Goal: Information Seeking & Learning: Check status

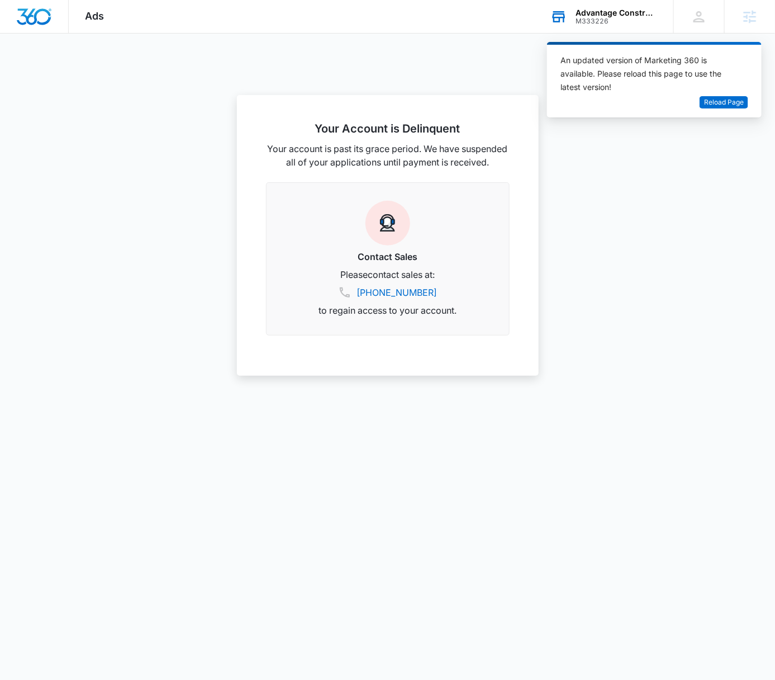
click at [616, 18] on div "M333226" at bounding box center [617, 21] width 82 height 8
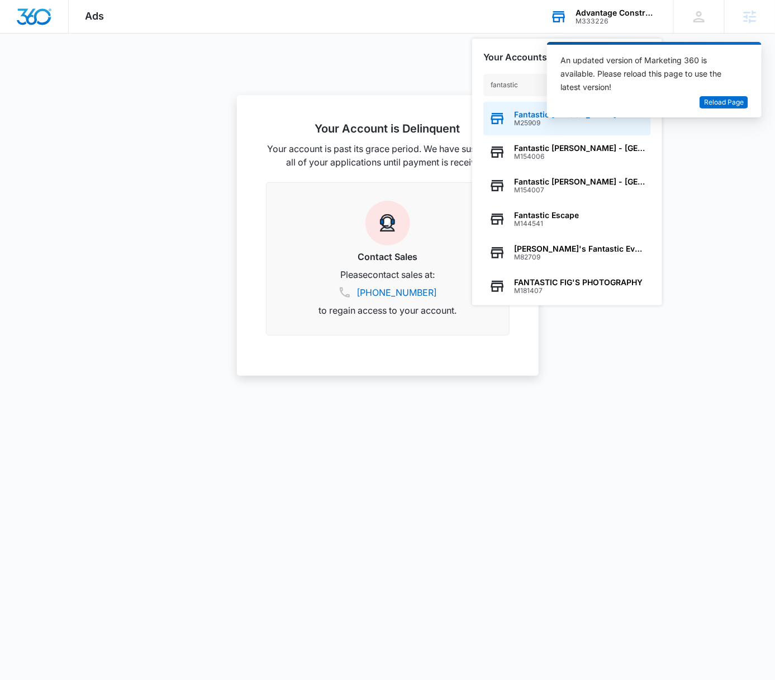
type input "fantastic"
click at [550, 129] on div "Fantastic Sams M25909" at bounding box center [568, 119] width 168 height 34
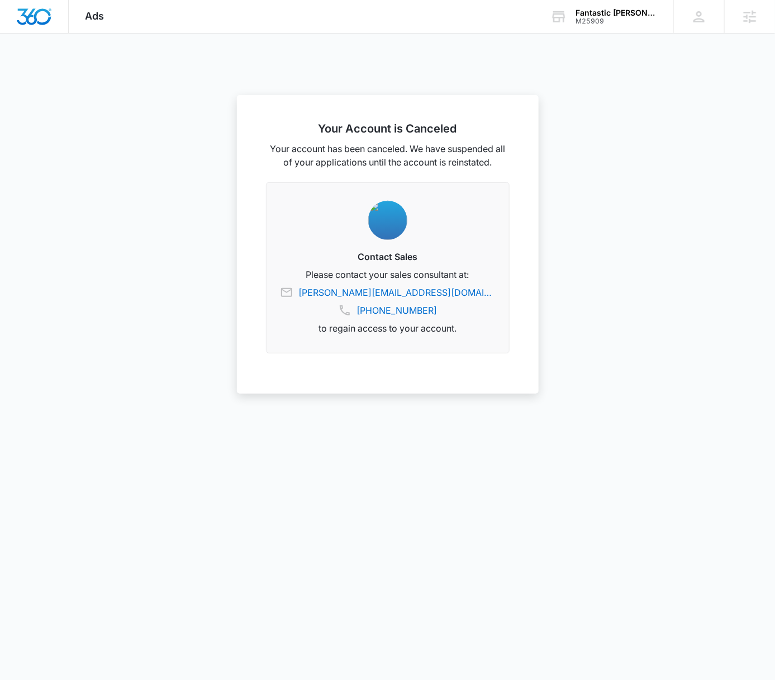
click at [636, 93] on div at bounding box center [387, 340] width 775 height 680
click at [619, 23] on div "M25909" at bounding box center [617, 21] width 82 height 8
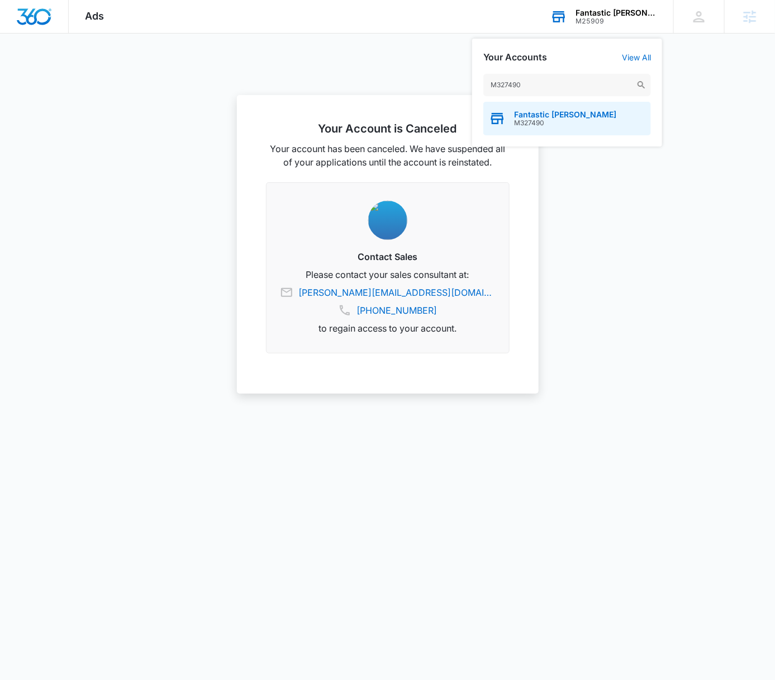
type input "M327490"
click at [581, 123] on div "Fantastic Sams M327490" at bounding box center [568, 119] width 168 height 34
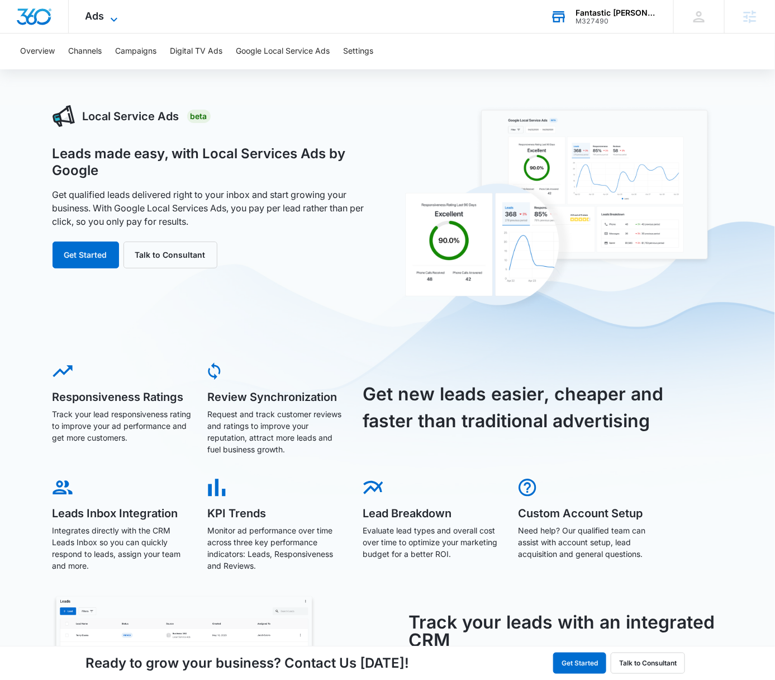
click at [100, 10] on span "Ads" at bounding box center [95, 16] width 19 height 12
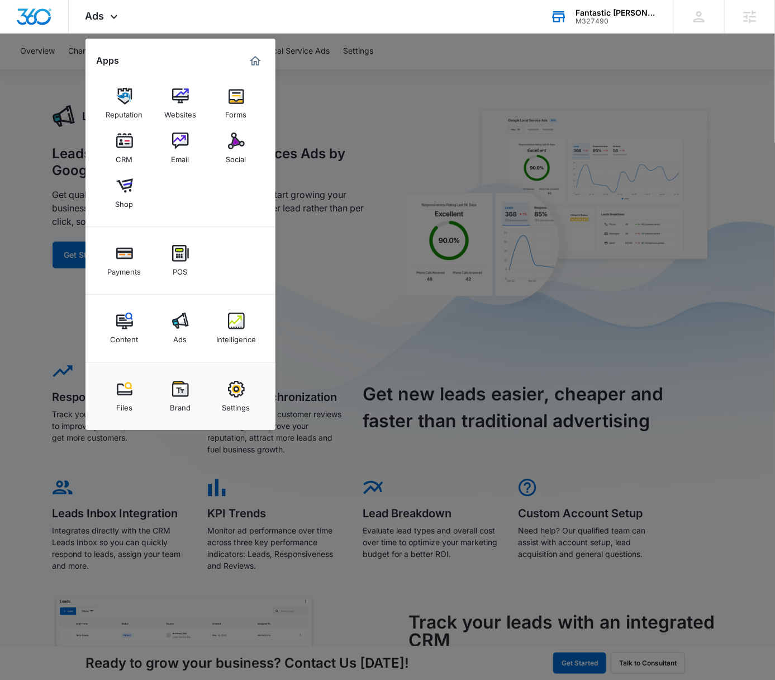
click at [444, 199] on div at bounding box center [387, 340] width 775 height 680
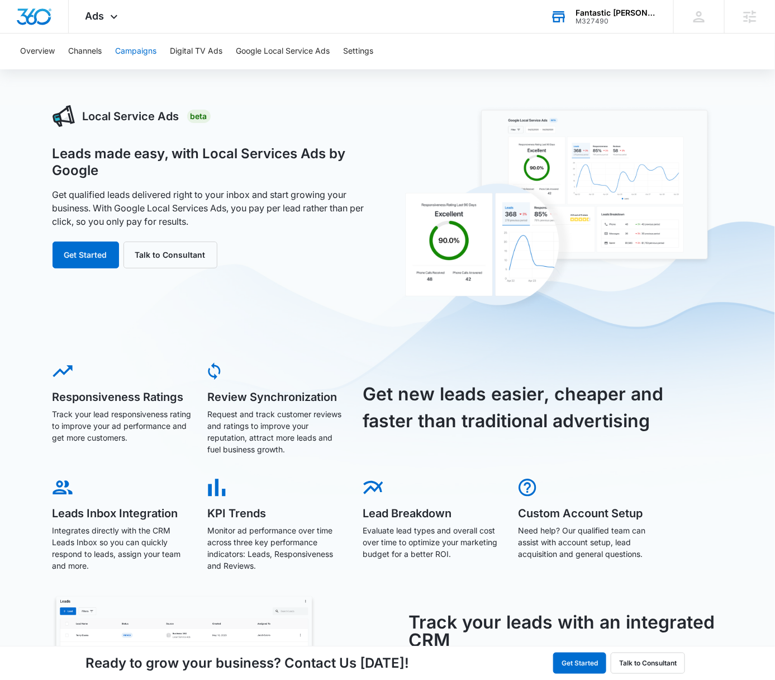
click at [131, 42] on button "Campaigns" at bounding box center [135, 52] width 41 height 36
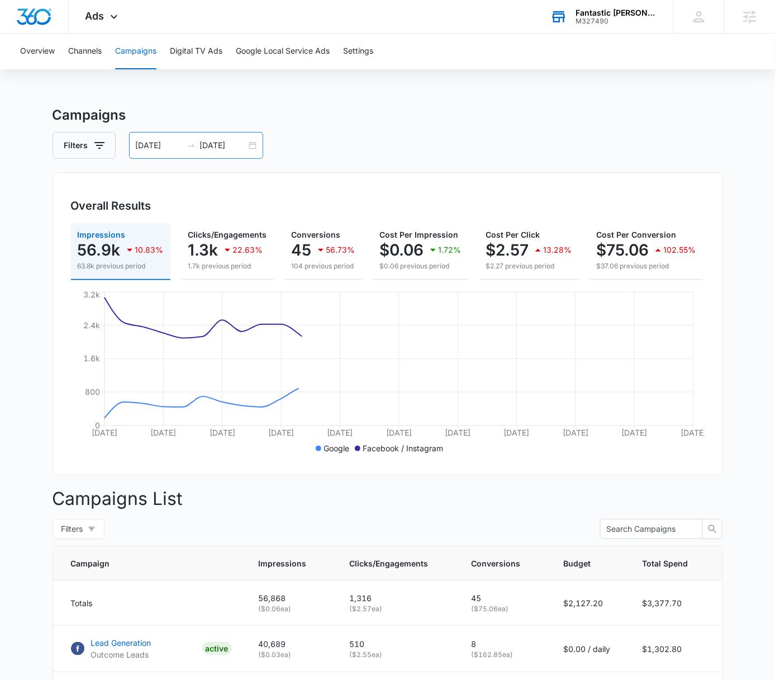
click at [250, 145] on div "08/04/2025 09/03/2025" at bounding box center [196, 145] width 134 height 27
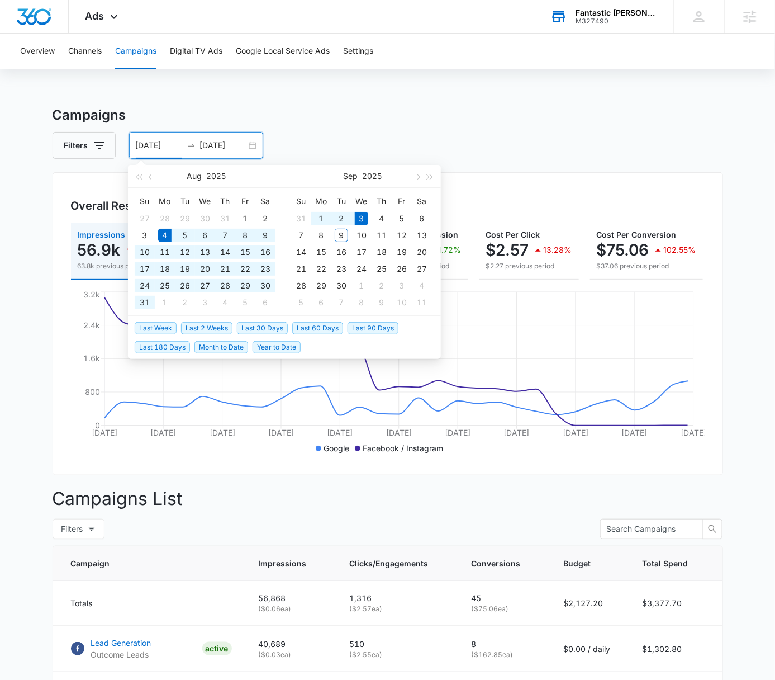
click at [267, 320] on li "Last 30 Days" at bounding box center [264, 327] width 55 height 19
click at [266, 326] on span "Last 30 Days" at bounding box center [262, 328] width 51 height 12
type input "08/10/2025"
type input "09/09/2025"
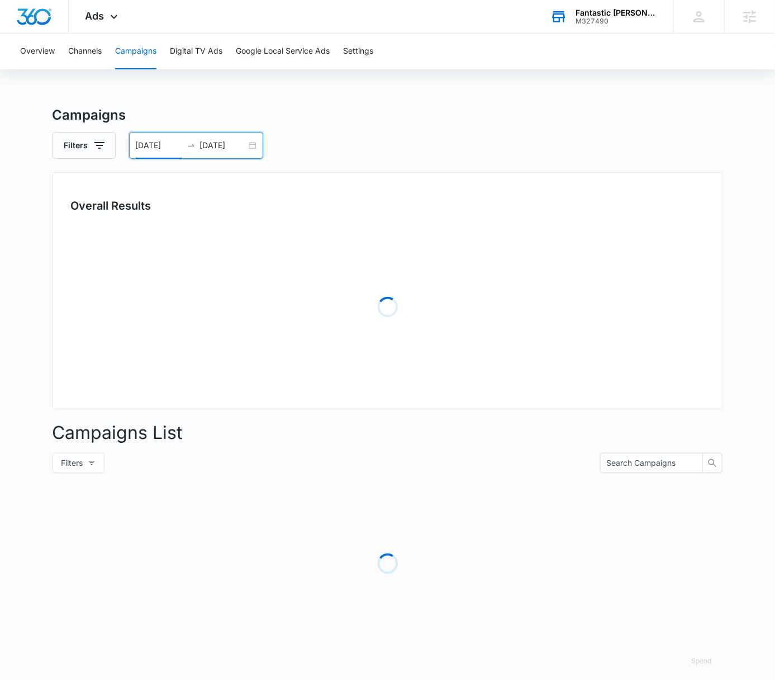
click at [477, 83] on div "Overview Channels Campaigns Digital TV Ads Google Local Service Ads Settings Ca…" at bounding box center [387, 361] width 775 height 654
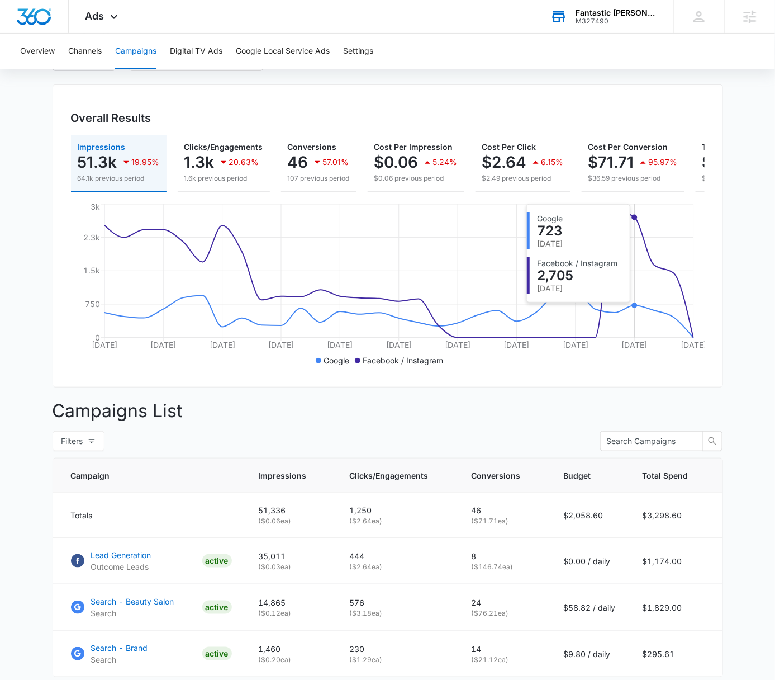
scroll to position [174, 0]
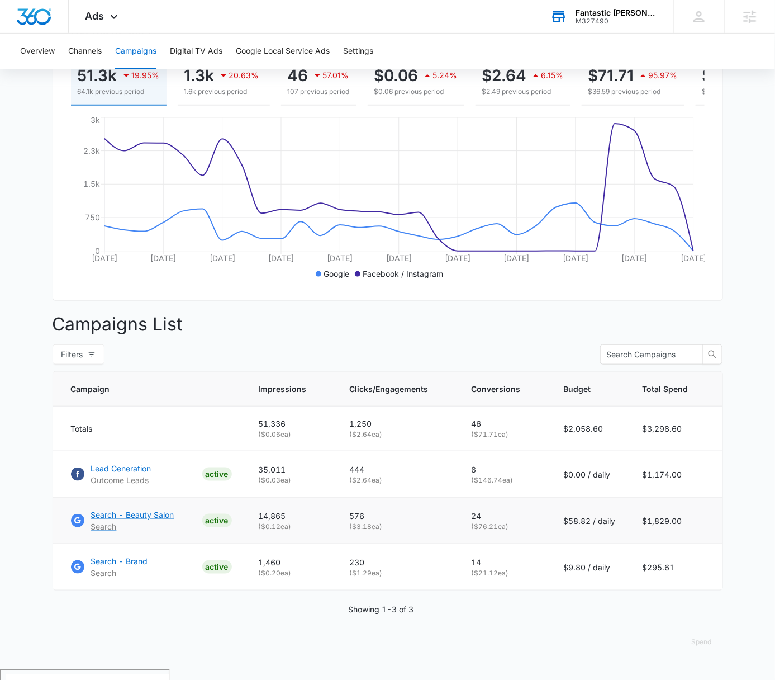
click at [143, 521] on p "Search - Beauty Salon" at bounding box center [132, 515] width 83 height 12
click at [139, 567] on p "Search - Brand" at bounding box center [119, 561] width 57 height 12
drag, startPoint x: 594, startPoint y: 532, endPoint x: 572, endPoint y: 528, distance: 22.7
click at [572, 527] on p "$58.82 / daily" at bounding box center [590, 521] width 52 height 12
copy p "58.82"
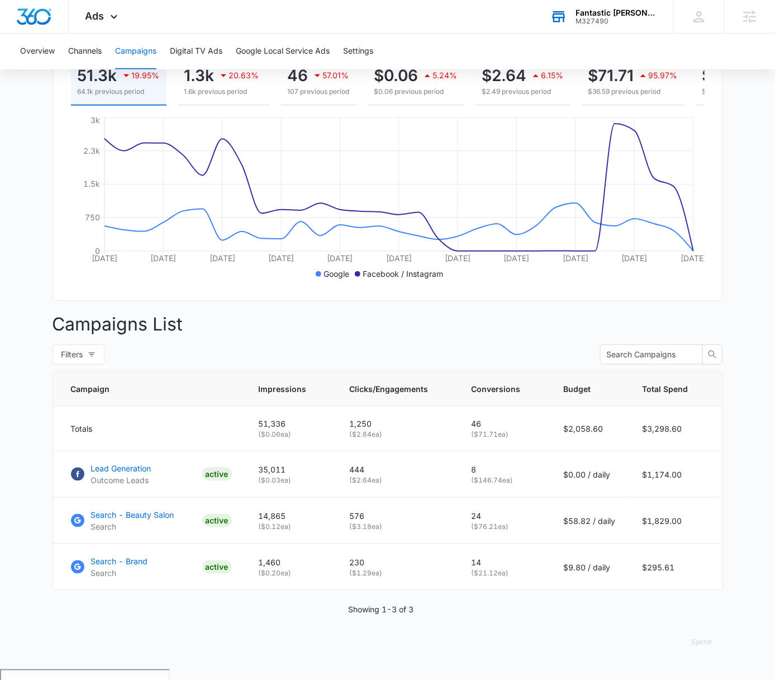
click at [733, 527] on main "Campaigns Filters 08/10/2025 09/09/2025 Overall Results Impressions 51.3k 19.95…" at bounding box center [387, 300] width 775 height 739
click at [752, 505] on main "Campaigns Filters 08/10/2025 09/09/2025 Overall Results Impressions 51.3k 19.95…" at bounding box center [387, 300] width 775 height 739
click at [134, 521] on p "Search - Beauty Salon" at bounding box center [132, 515] width 83 height 12
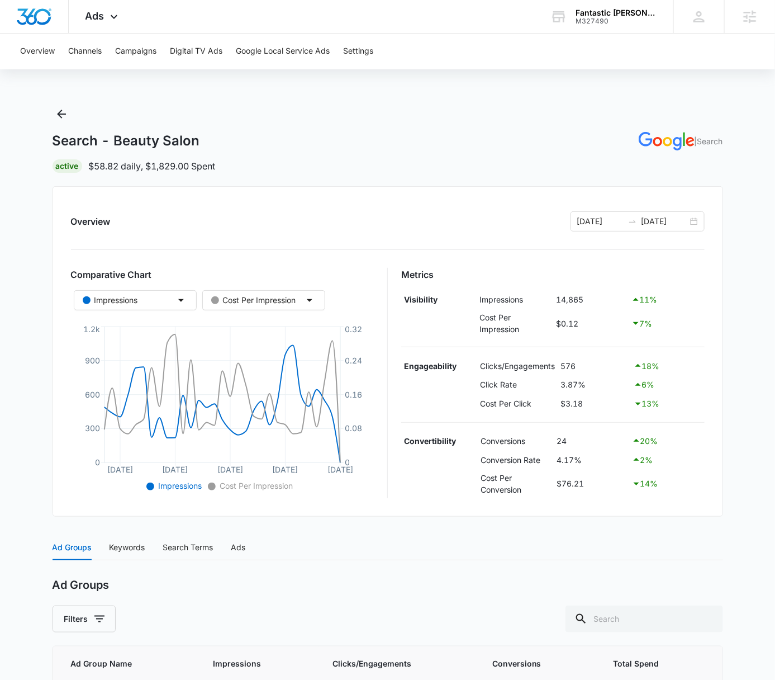
click at [118, 100] on div "Overview Channels Campaigns Digital TV Ads Google Local Service Ads Settings Se…" at bounding box center [387, 453] width 775 height 838
click at [56, 117] on icon "Back" at bounding box center [61, 113] width 13 height 13
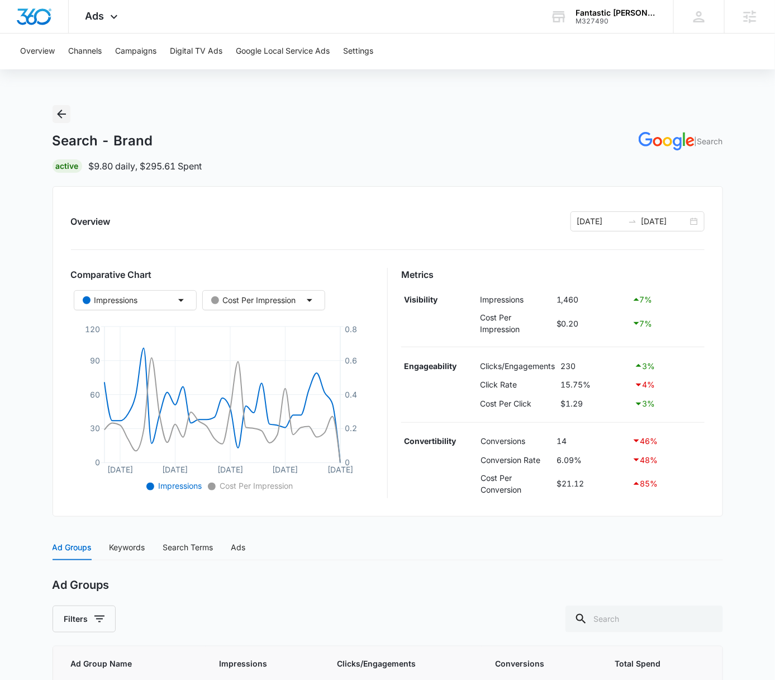
click at [61, 122] on button "Back" at bounding box center [62, 114] width 18 height 18
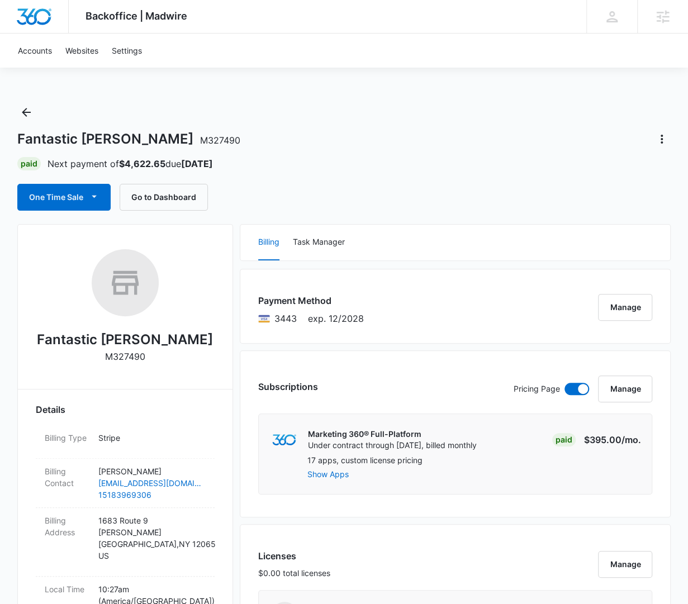
click at [589, 118] on div "Fantastic [PERSON_NAME] M327490 Paid Next payment of $4,622.65 due [DATE] One T…" at bounding box center [344, 156] width 654 height 107
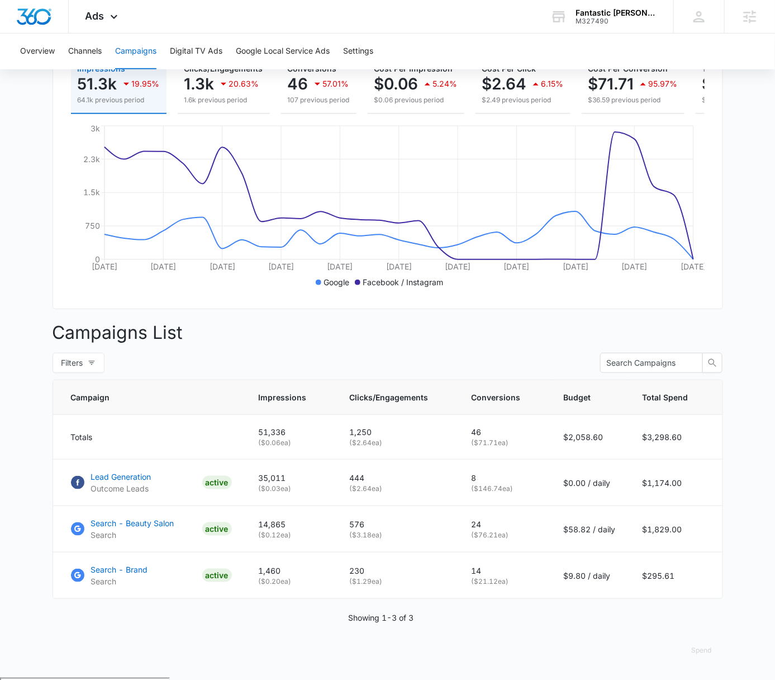
scroll to position [174, 0]
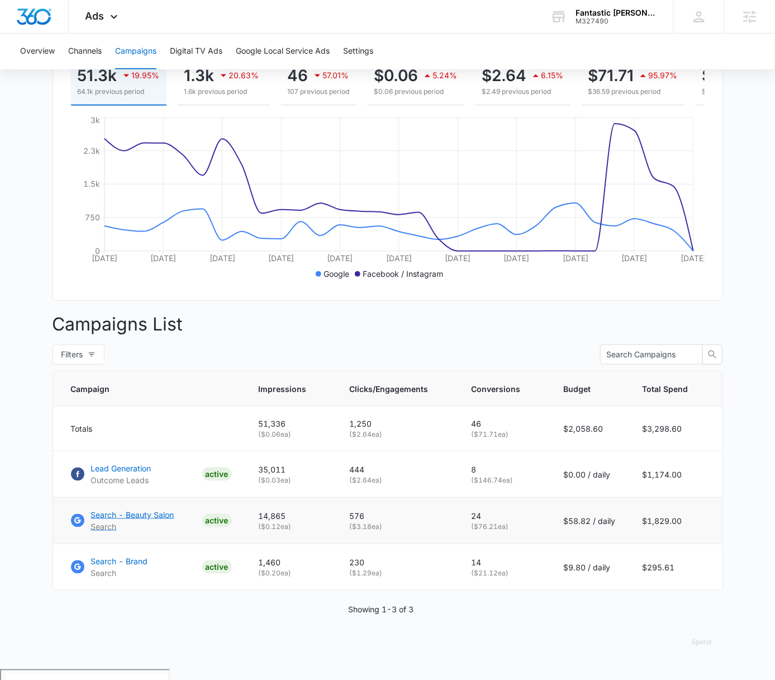
click at [160, 521] on p "Search - Beauty Salon" at bounding box center [132, 515] width 83 height 12
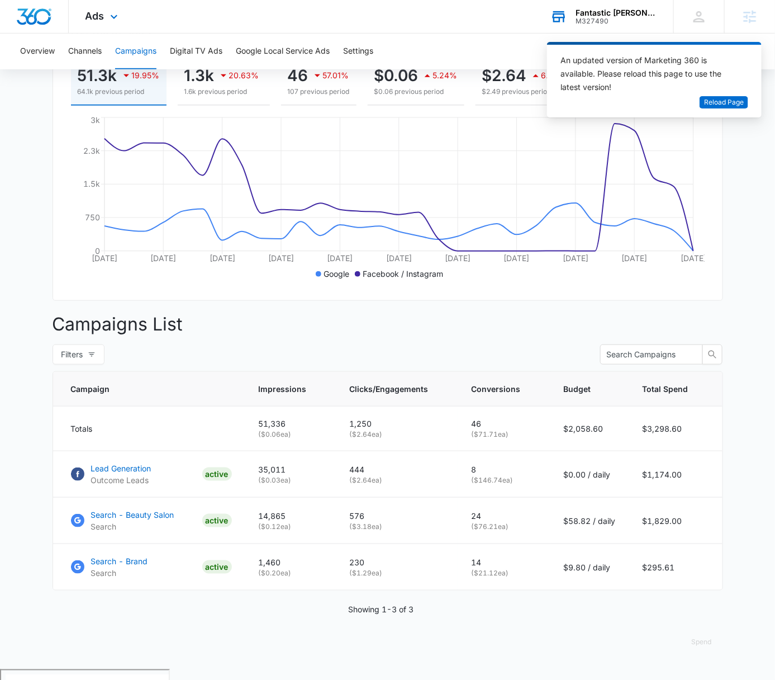
click at [619, 17] on div "M327490" at bounding box center [617, 21] width 82 height 8
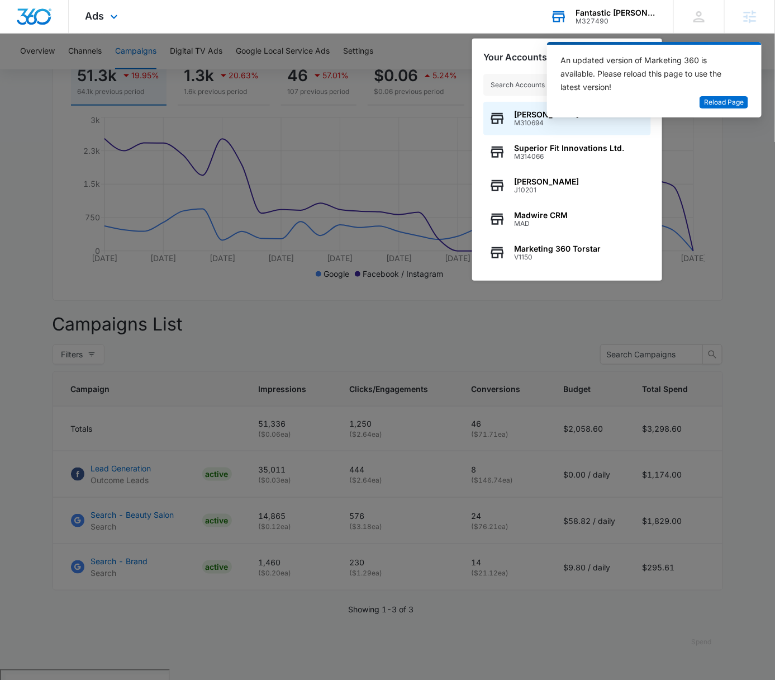
click at [515, 83] on input "text" at bounding box center [568, 85] width 168 height 22
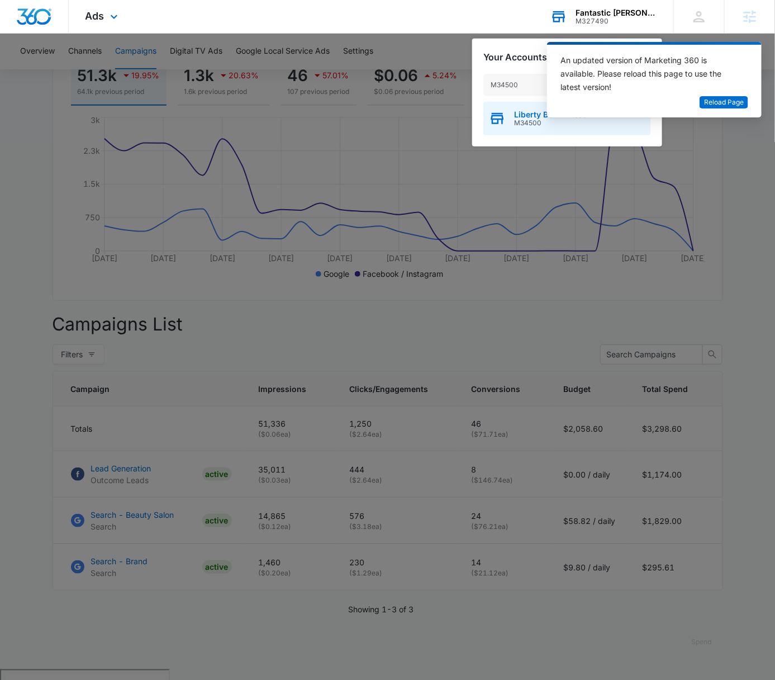
type input "M34500"
click at [519, 114] on span "Liberty Bell Fitness" at bounding box center [550, 114] width 73 height 9
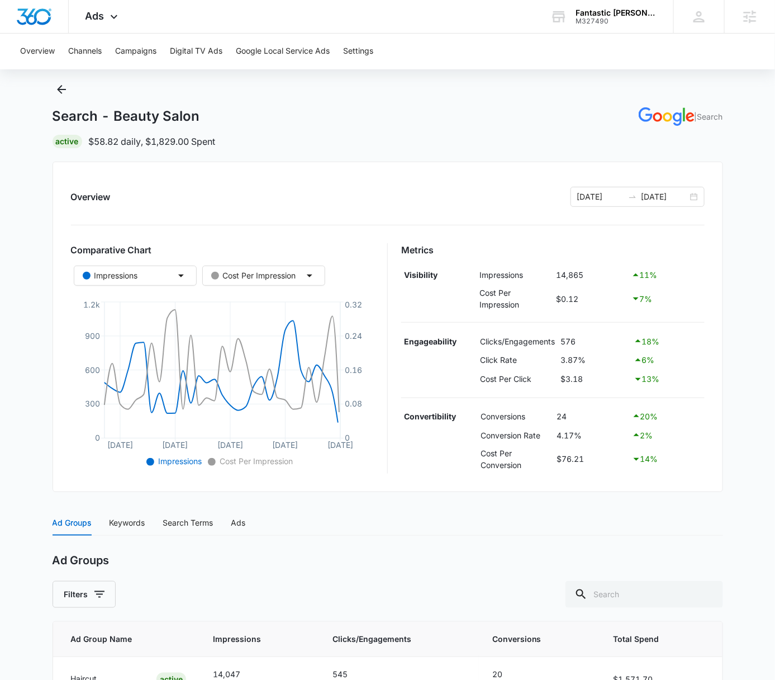
scroll to position [25, 0]
click at [502, 296] on td "Cost Per Impression" at bounding box center [515, 297] width 77 height 29
click at [517, 373] on td "Cost Per Click" at bounding box center [517, 378] width 81 height 19
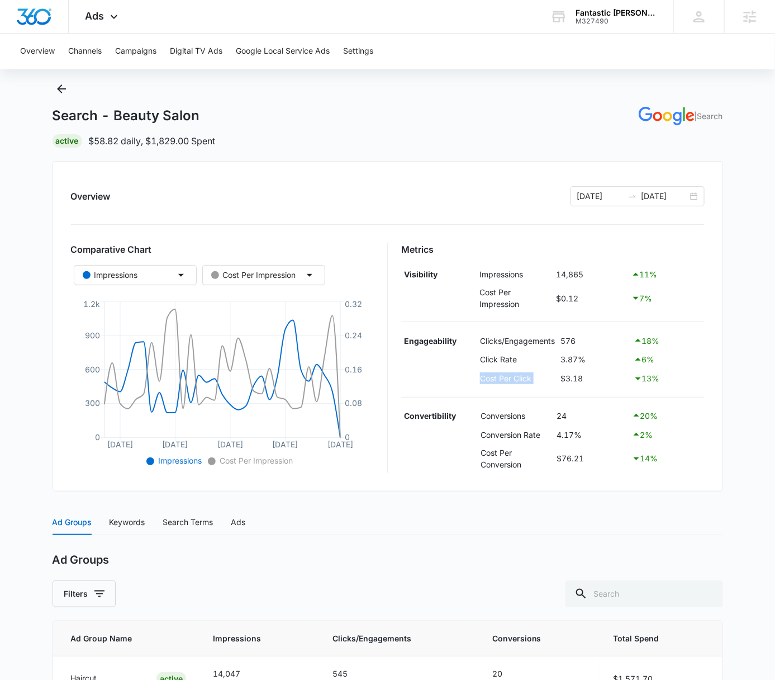
click at [517, 373] on td "Cost Per Click" at bounding box center [517, 378] width 81 height 19
click at [649, 417] on div "20 %" at bounding box center [666, 415] width 69 height 13
click at [679, 414] on div "20 %" at bounding box center [666, 415] width 69 height 13
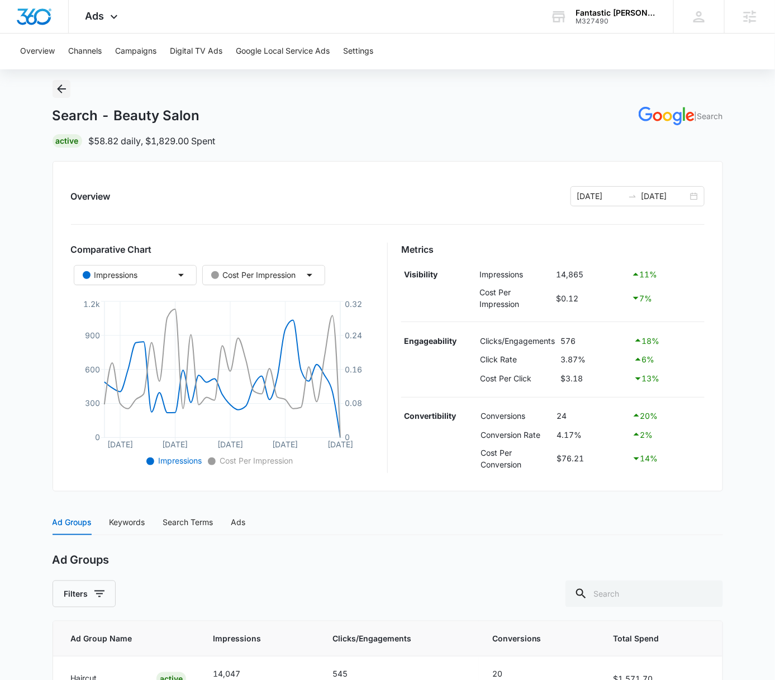
click at [59, 87] on icon "Back" at bounding box center [61, 88] width 9 height 9
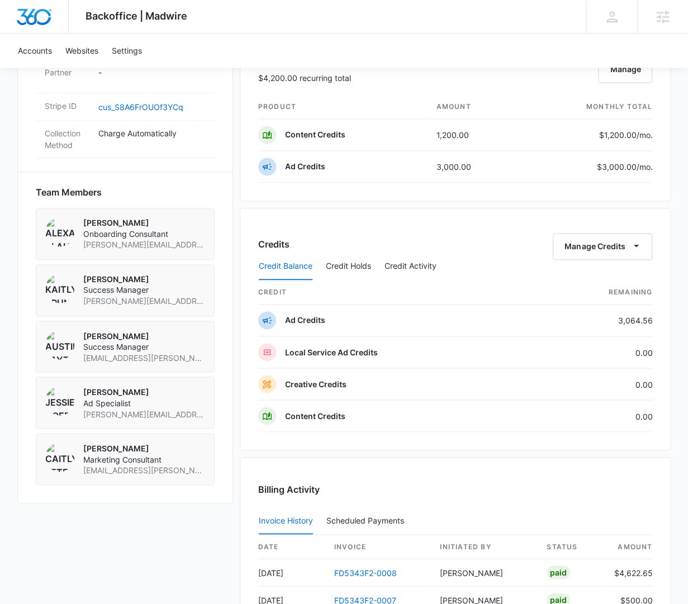
scroll to position [939, 0]
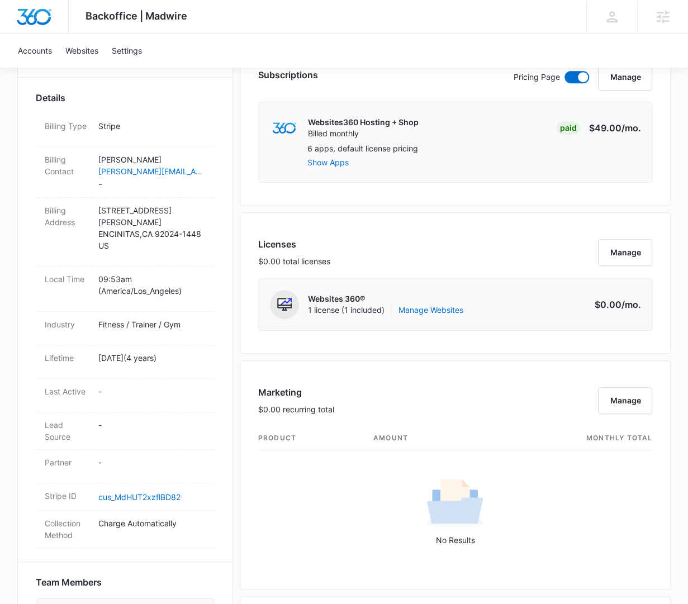
scroll to position [864, 0]
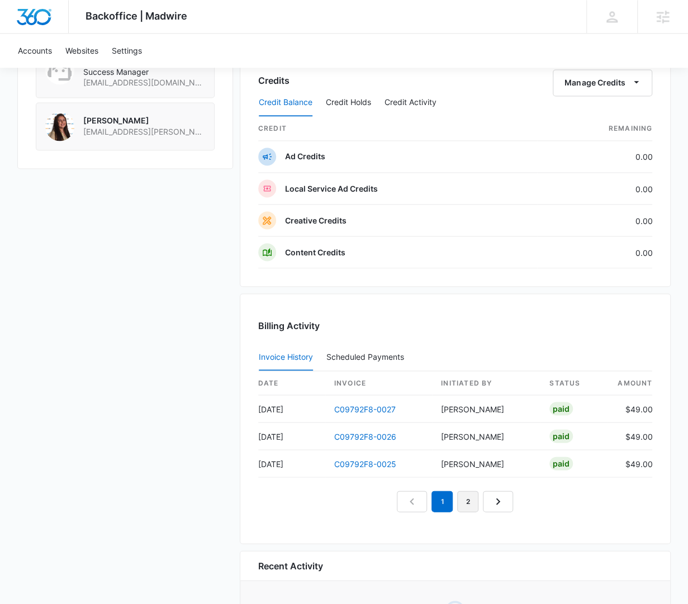
click at [476, 498] on link "2" at bounding box center [467, 501] width 21 height 21
click at [479, 501] on link "3" at bounding box center [480, 501] width 21 height 21
click at [492, 500] on link "4" at bounding box center [493, 501] width 21 height 21
click at [501, 503] on link "5" at bounding box center [506, 501] width 21 height 21
click at [526, 503] on link "6" at bounding box center [519, 501] width 21 height 21
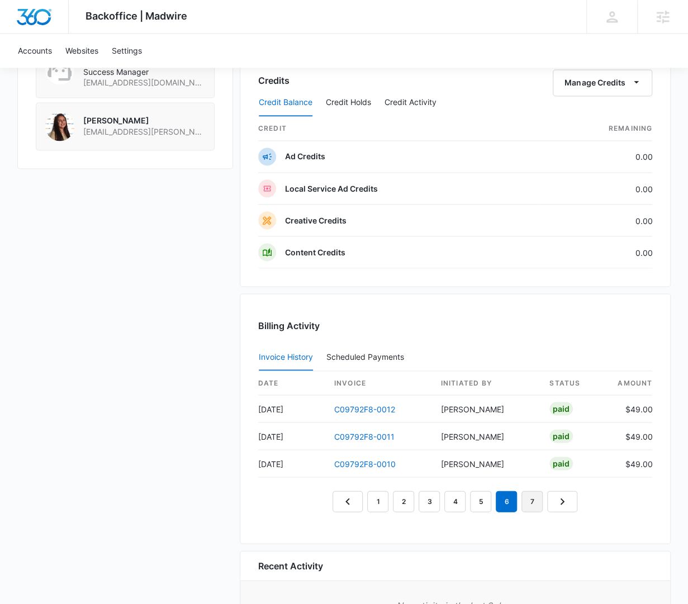
click at [535, 504] on link "7" at bounding box center [532, 501] width 21 height 21
click at [538, 502] on link "8" at bounding box center [545, 501] width 21 height 21
click at [548, 501] on link "9" at bounding box center [545, 501] width 21 height 21
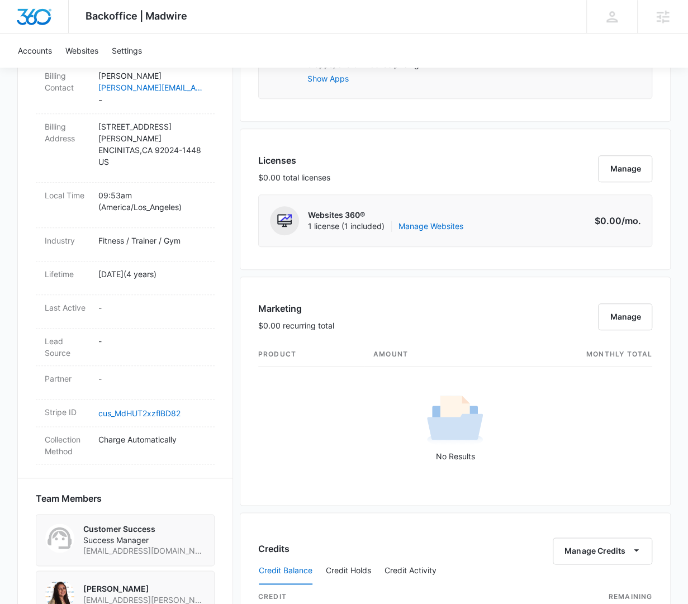
scroll to position [0, 0]
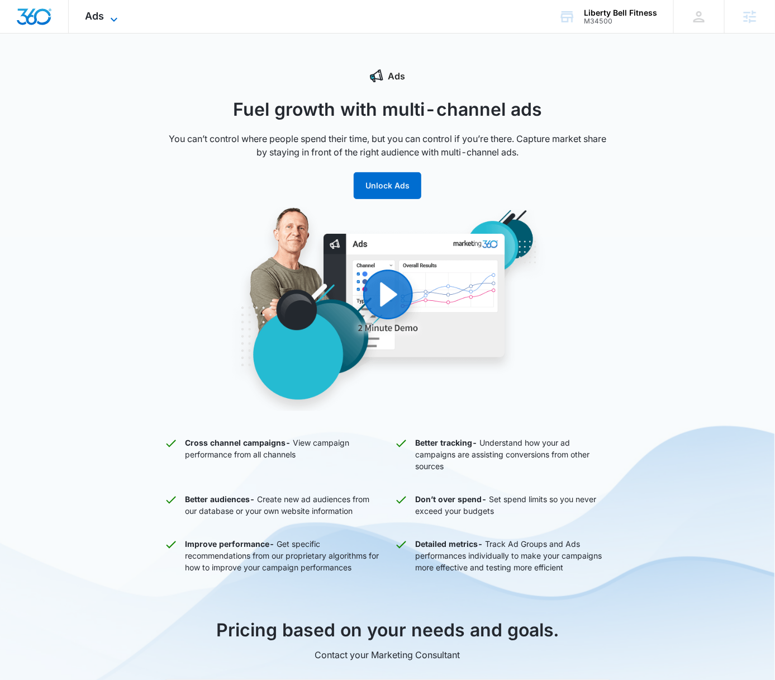
click at [111, 18] on icon at bounding box center [113, 19] width 13 height 13
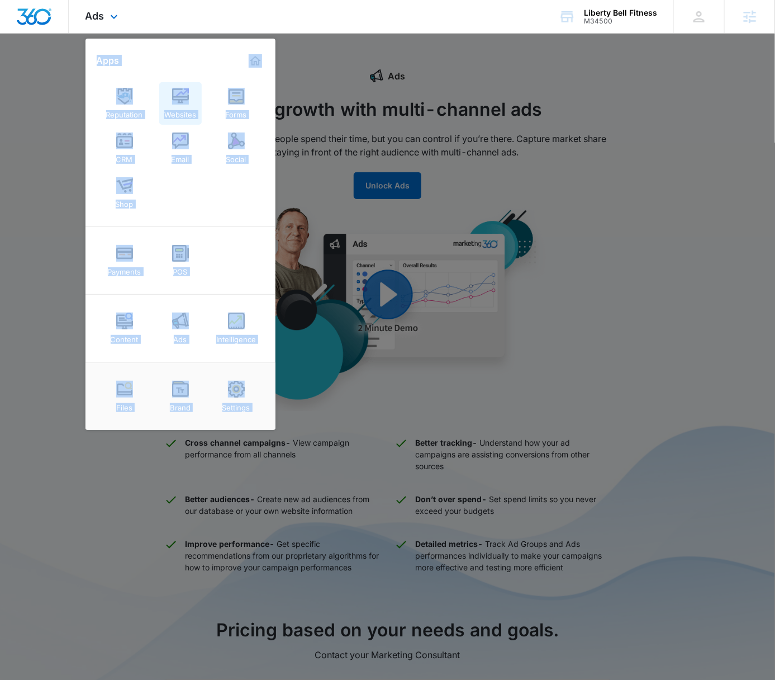
click at [174, 89] on img at bounding box center [180, 96] width 17 height 17
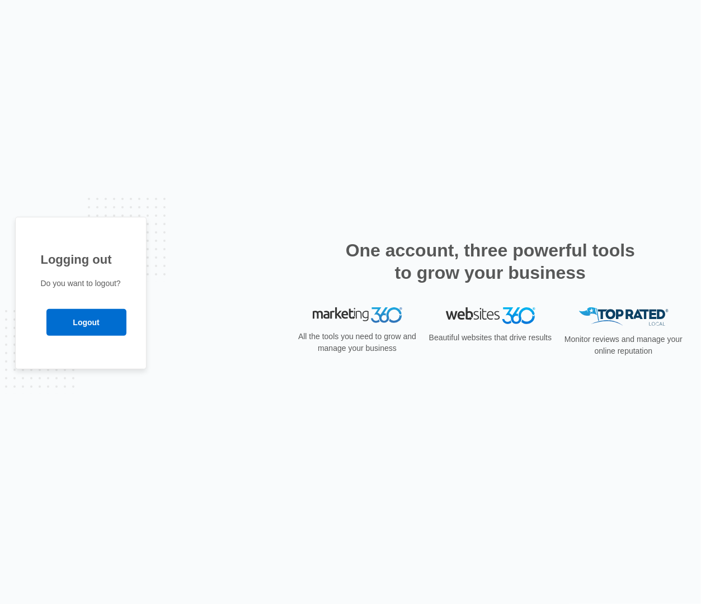
click at [126, 141] on div "Logging out Do you want to logout? Logout" at bounding box center [350, 302] width 701 height 604
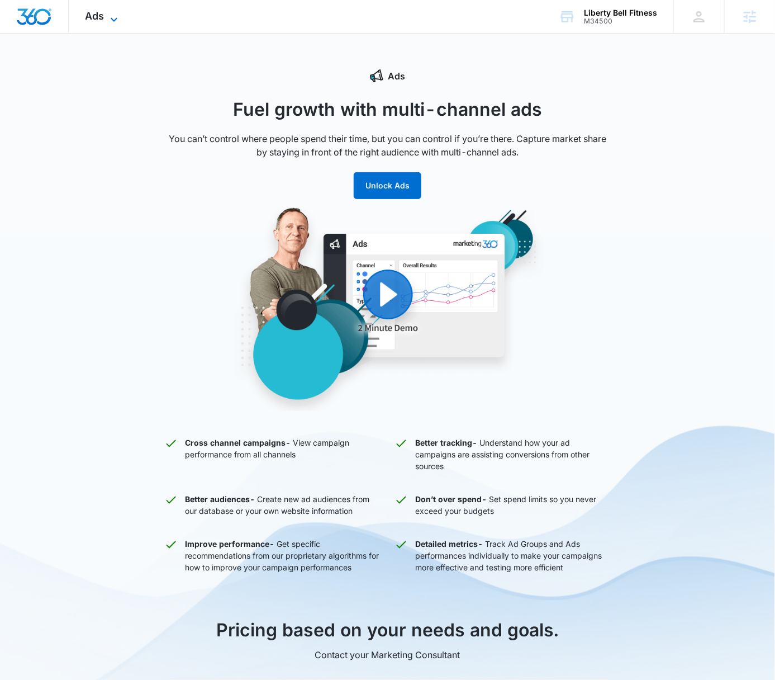
click at [101, 17] on span "Ads" at bounding box center [95, 16] width 19 height 12
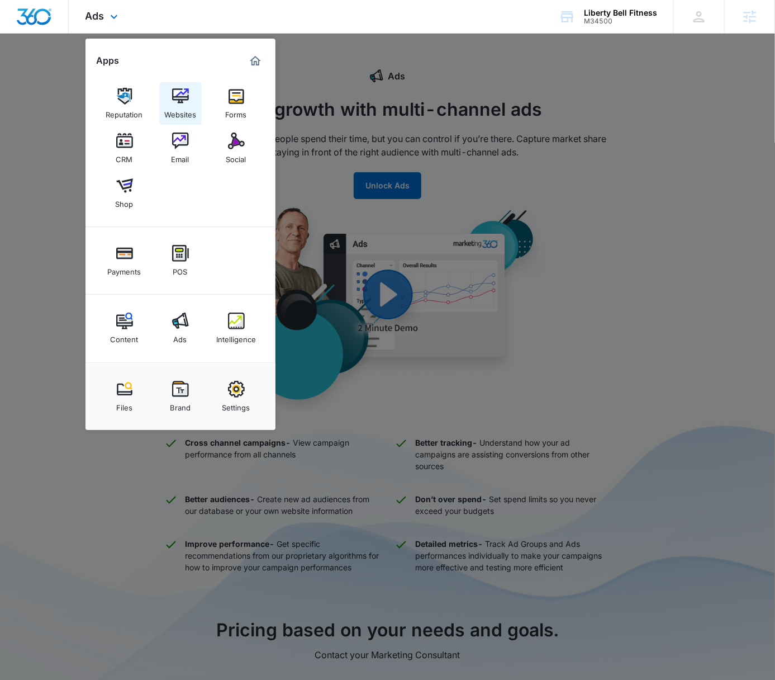
click at [189, 107] on div "Websites" at bounding box center [180, 112] width 32 height 15
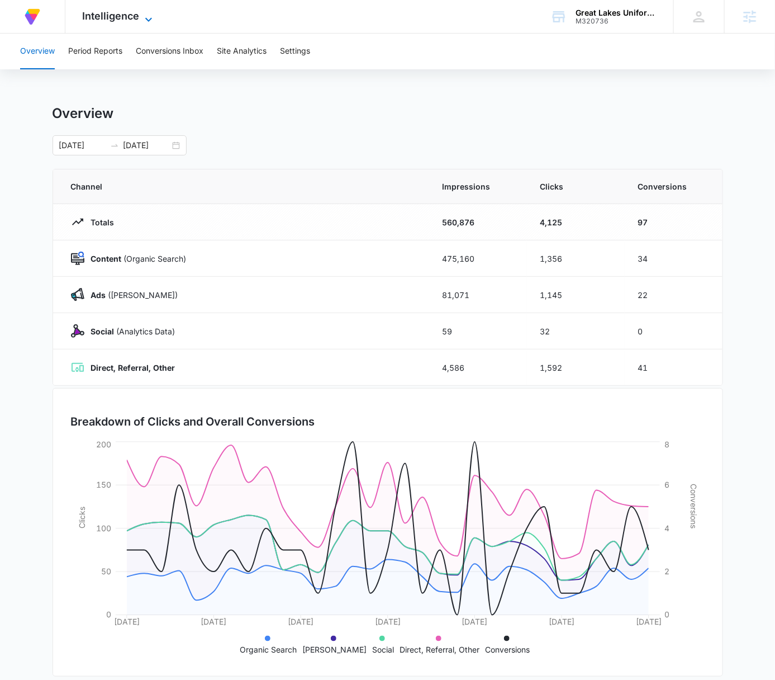
click at [149, 21] on icon at bounding box center [148, 19] width 13 height 13
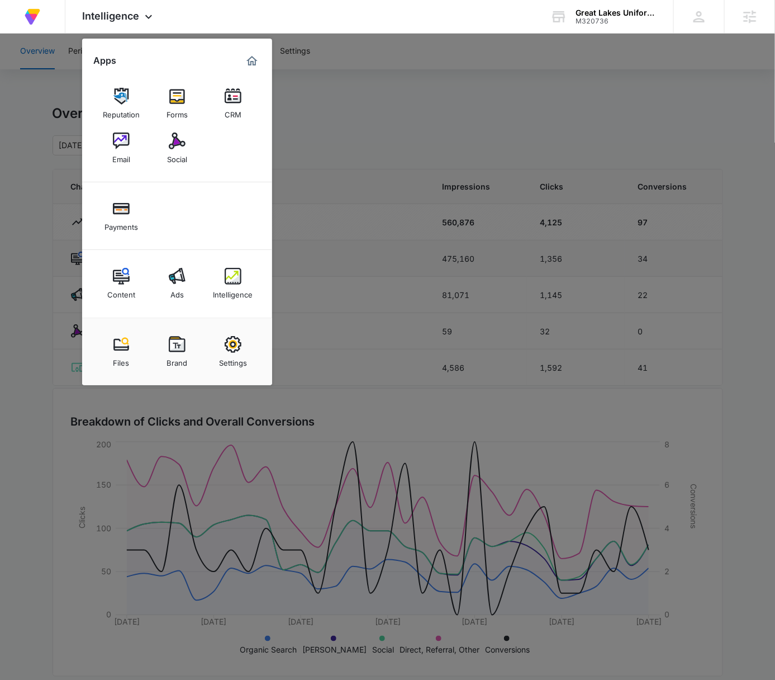
click at [170, 276] on img at bounding box center [177, 276] width 17 height 17
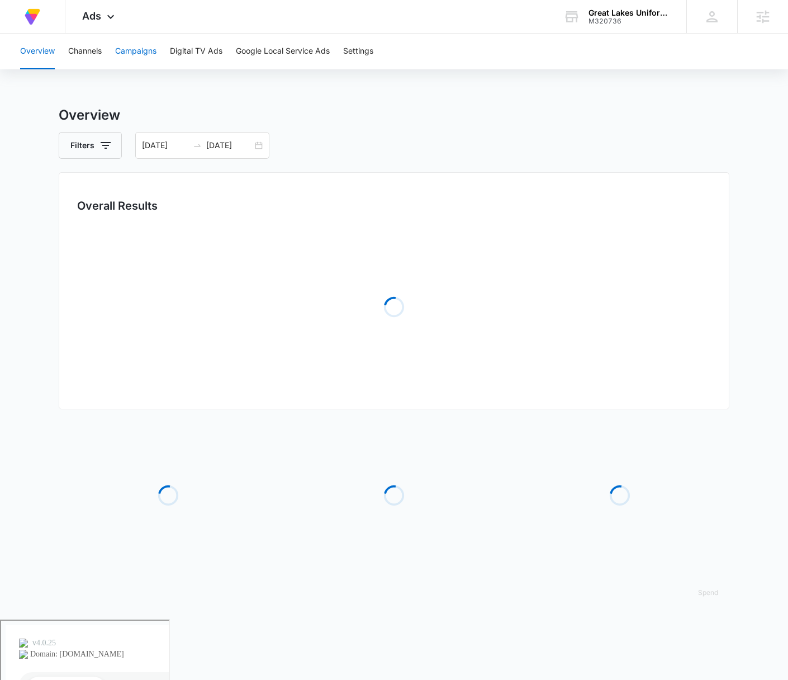
click at [140, 51] on button "Campaigns" at bounding box center [135, 52] width 41 height 36
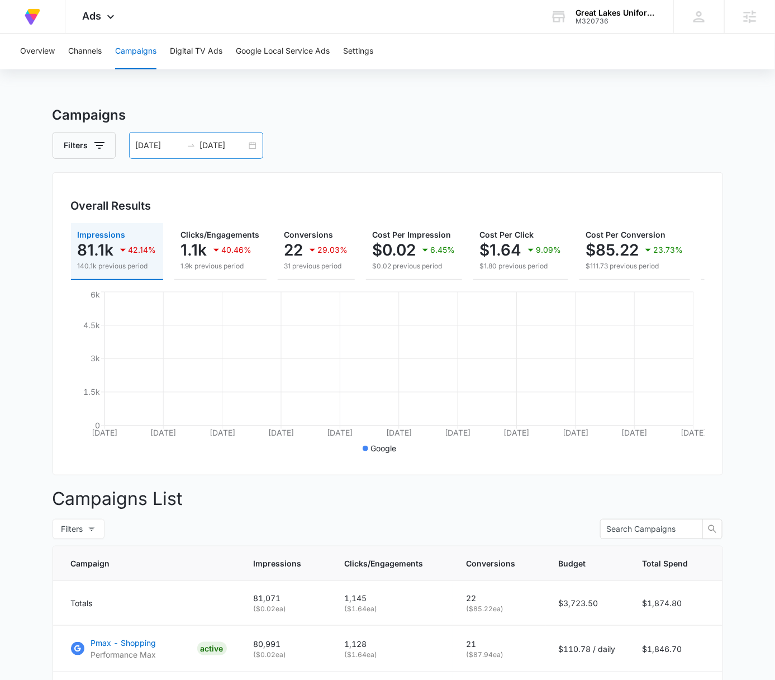
click at [256, 141] on div "[DATE] [DATE]" at bounding box center [196, 145] width 134 height 27
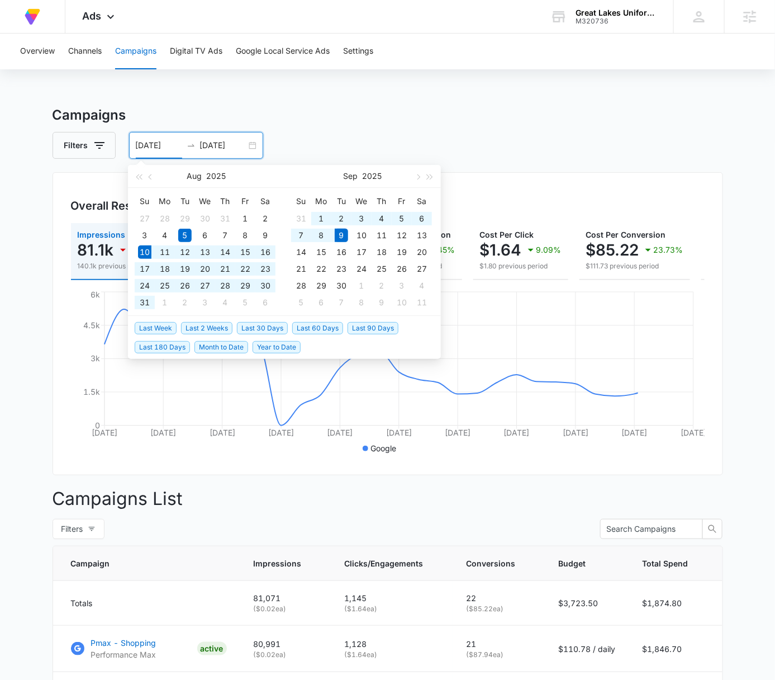
click at [256, 323] on span "Last 30 Days" at bounding box center [262, 328] width 51 height 12
type input "[DATE]"
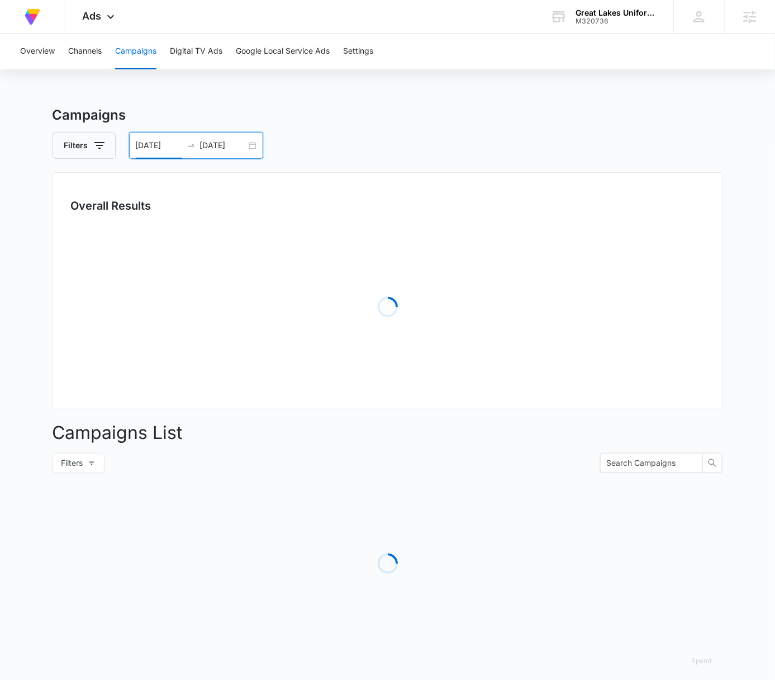
click at [540, 94] on div "Overview Channels Campaigns Digital TV Ads Google Local Service Ads Settings Ca…" at bounding box center [387, 361] width 775 height 654
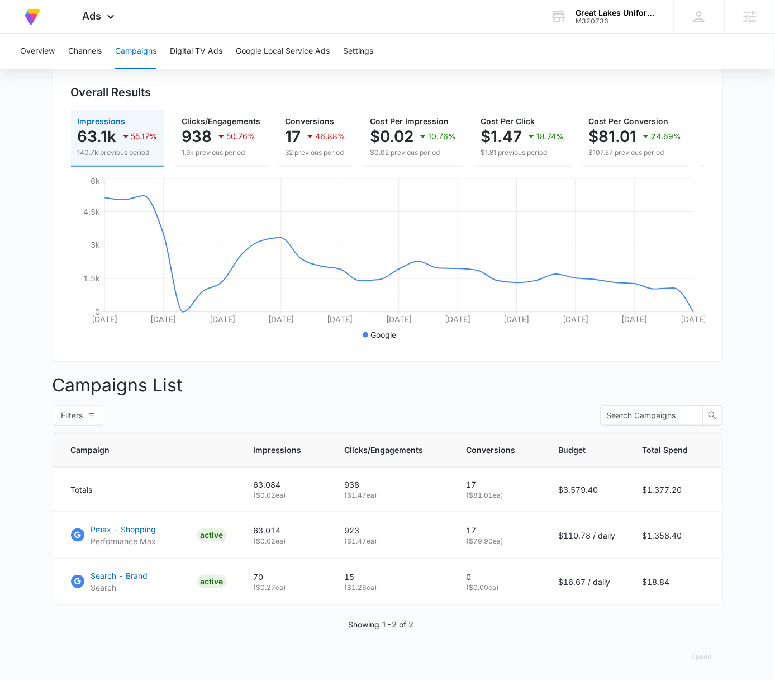
scroll to position [128, 0]
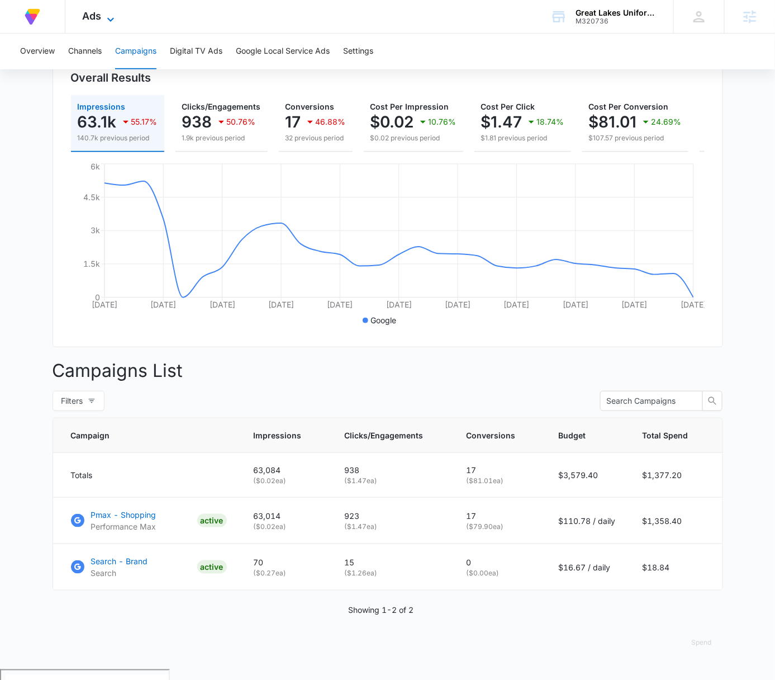
click at [108, 13] on icon at bounding box center [110, 19] width 13 height 13
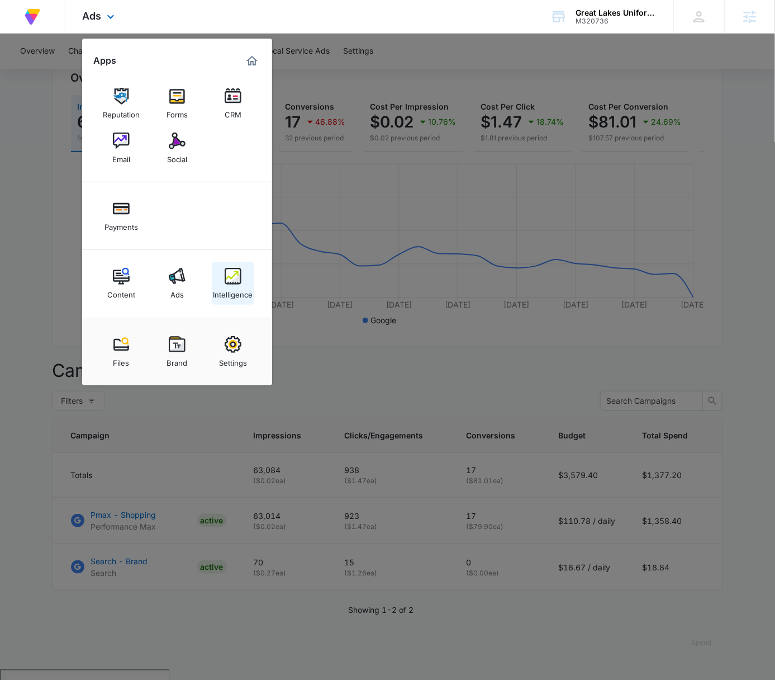
click at [251, 276] on link "Intelligence" at bounding box center [233, 283] width 42 height 42
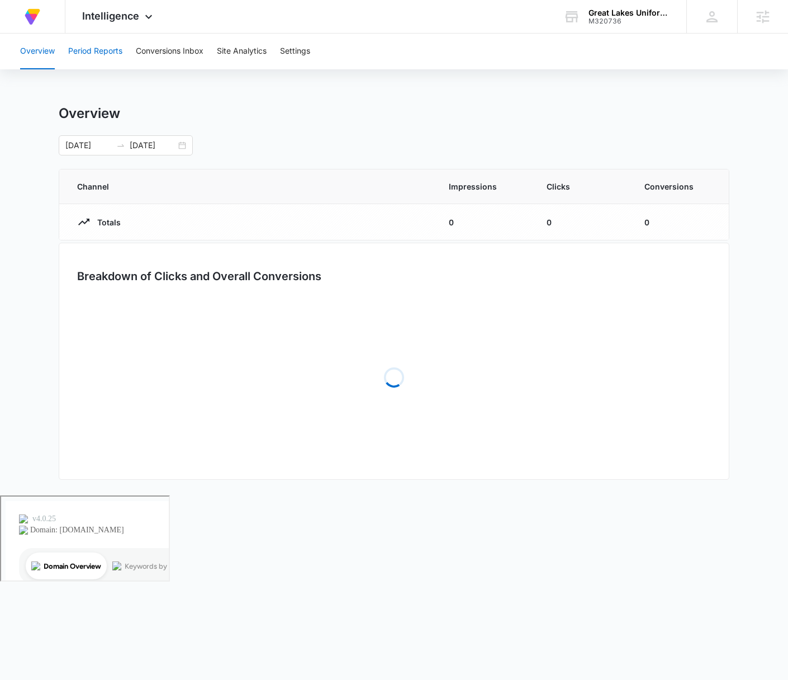
click at [98, 46] on button "Period Reports" at bounding box center [95, 52] width 54 height 36
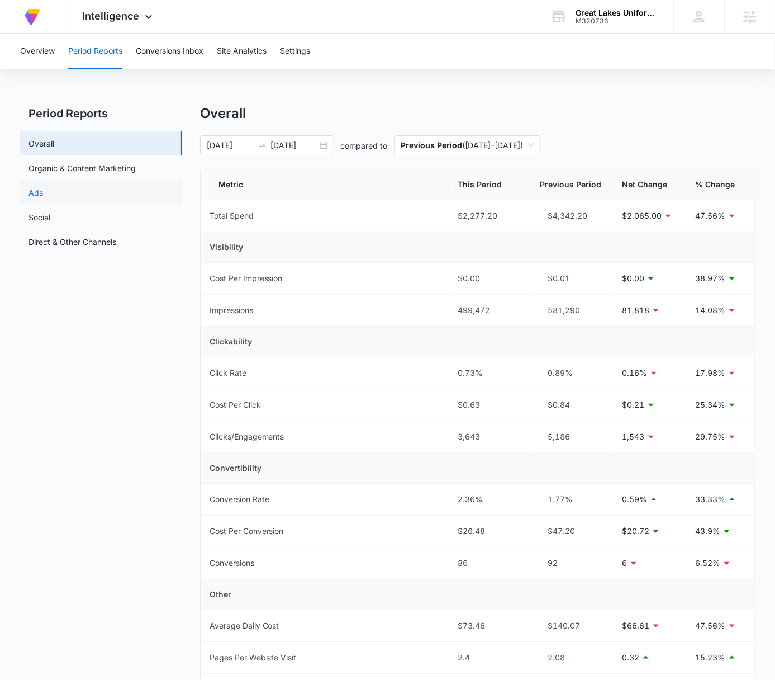
click at [43, 191] on link "Ads" at bounding box center [36, 193] width 15 height 12
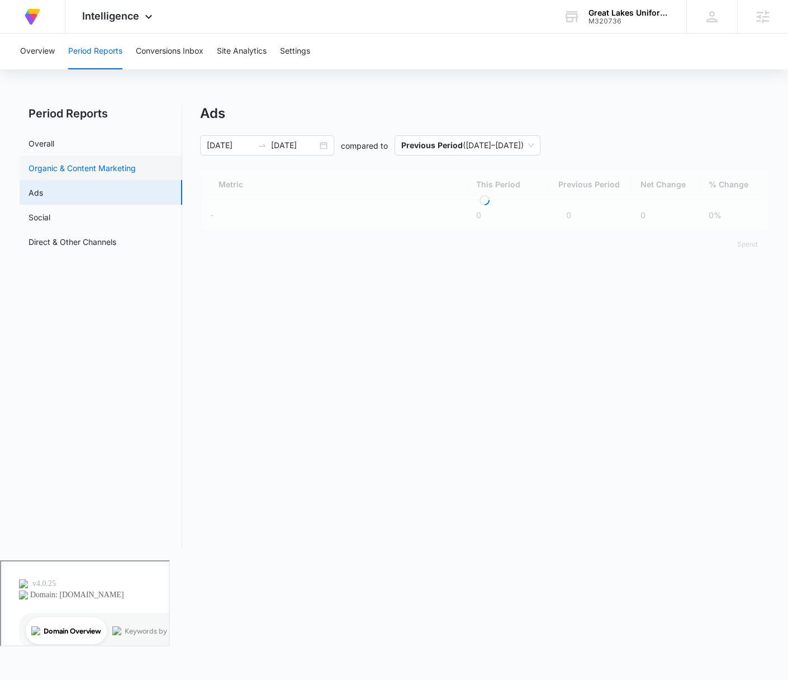
click at [99, 162] on link "Organic & Content Marketing" at bounding box center [82, 168] width 107 height 12
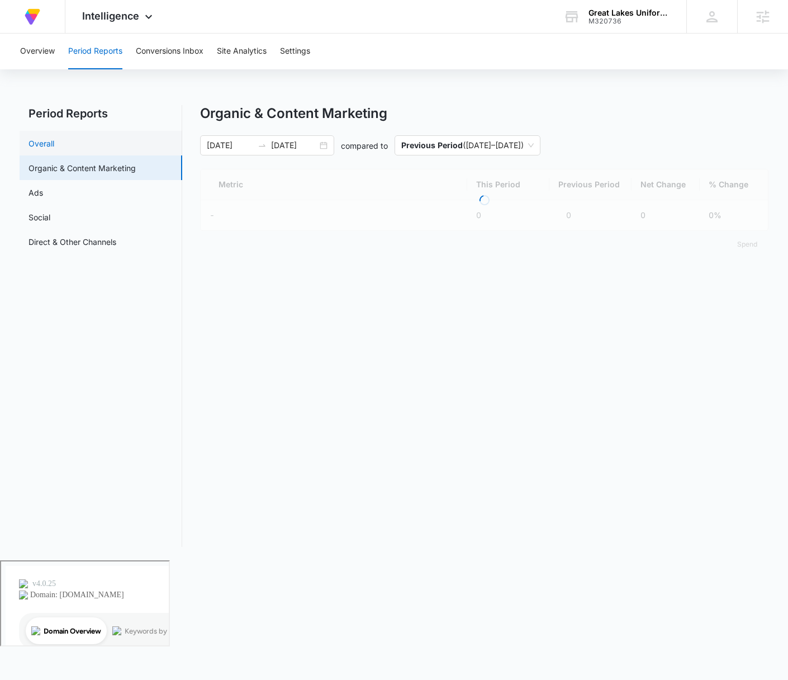
click at [54, 149] on link "Overall" at bounding box center [42, 144] width 26 height 12
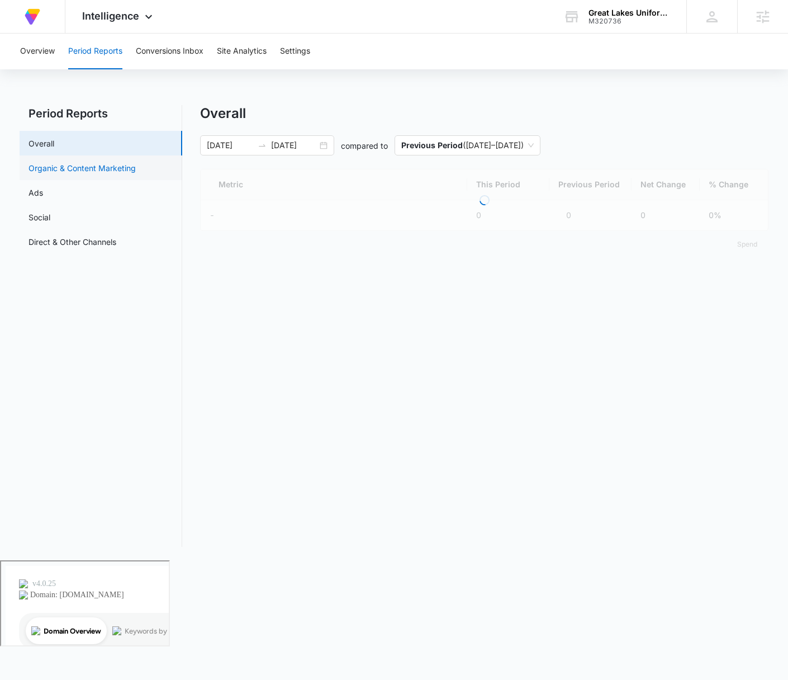
click at [102, 164] on link "Organic & Content Marketing" at bounding box center [82, 168] width 107 height 12
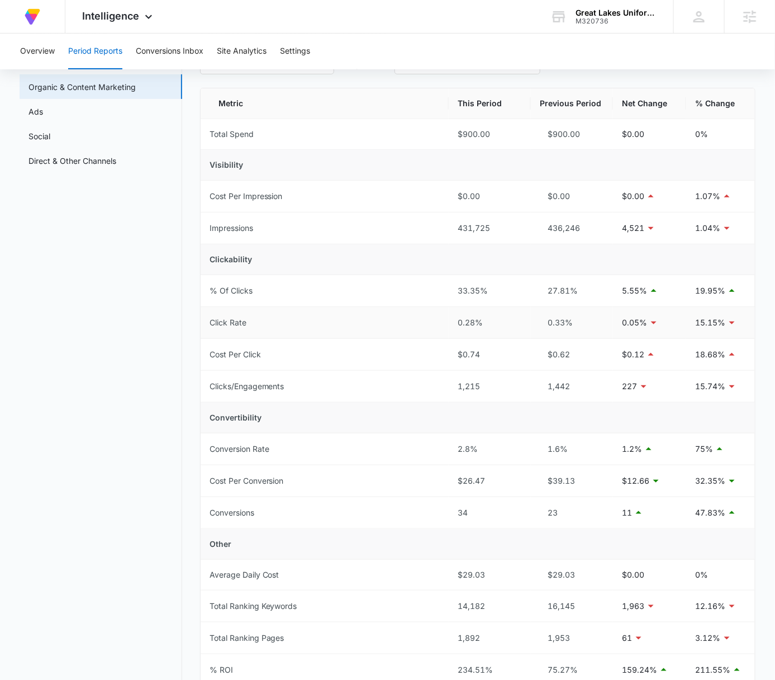
scroll to position [82, 0]
click at [43, 105] on link "Ads" at bounding box center [36, 111] width 15 height 12
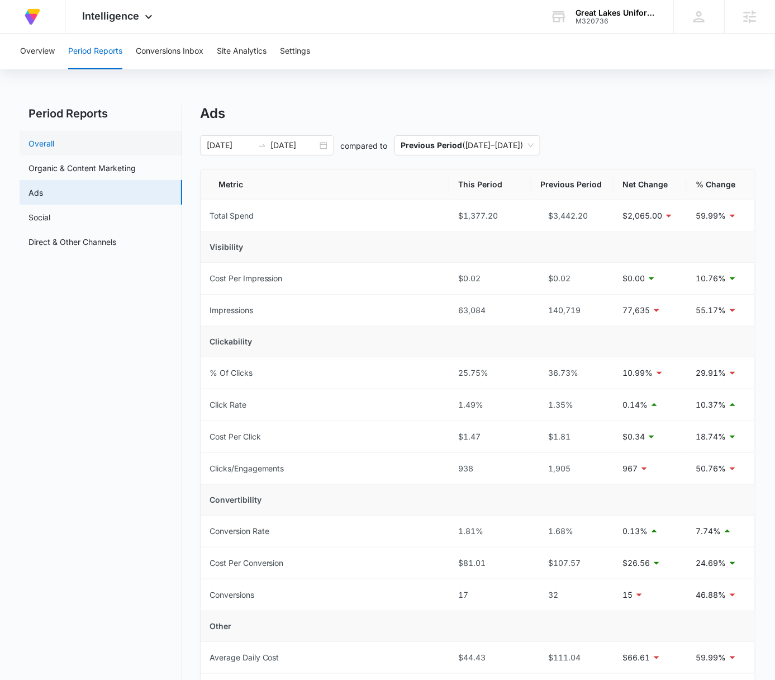
click at [54, 145] on link "Overall" at bounding box center [42, 144] width 26 height 12
